Goal: Task Accomplishment & Management: Manage account settings

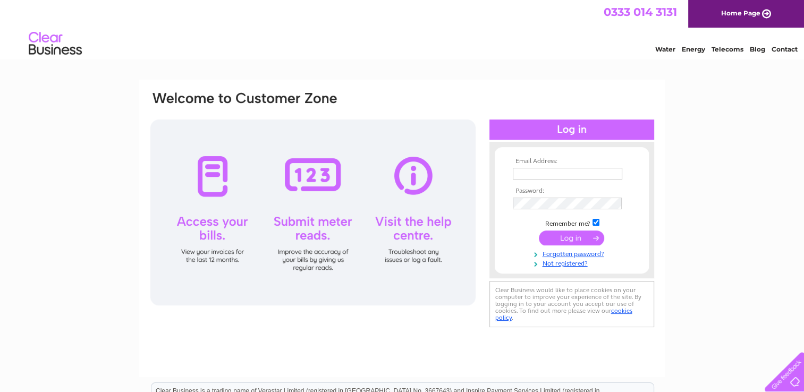
type input "[EMAIL_ADDRESS][DOMAIN_NAME]"
click at [561, 237] on input "submit" at bounding box center [571, 238] width 65 height 15
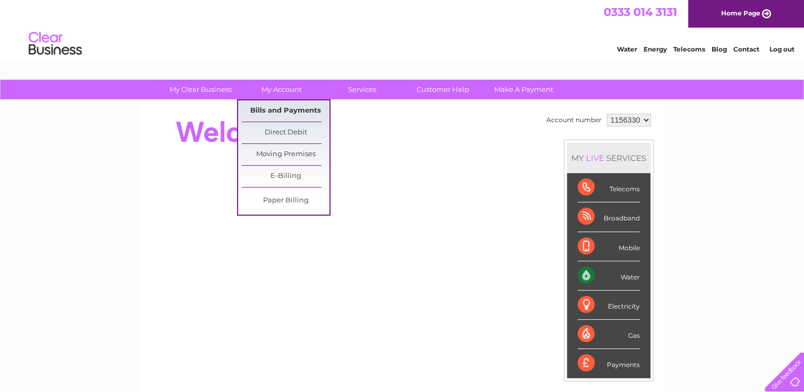
click at [271, 110] on link "Bills and Payments" at bounding box center [286, 110] width 88 height 21
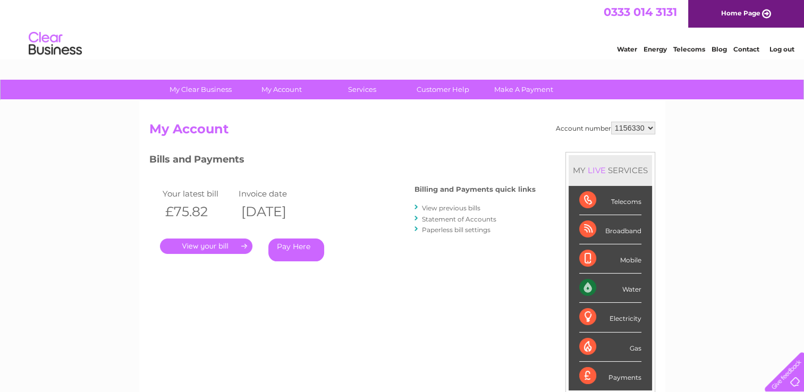
click at [206, 246] on link "." at bounding box center [206, 246] width 92 height 15
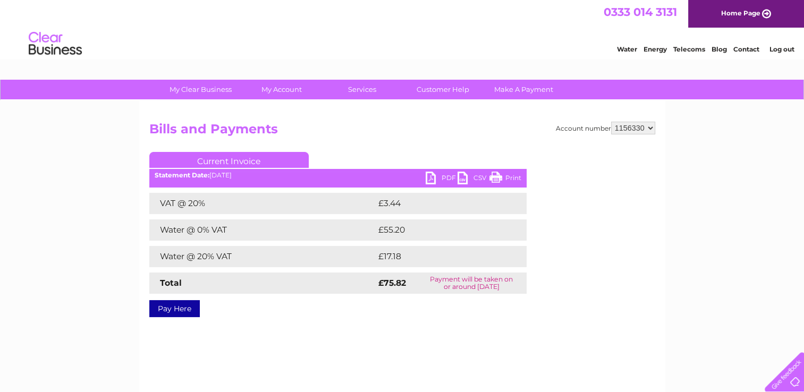
click at [433, 177] on link "PDF" at bounding box center [442, 179] width 32 height 15
